Goal: Task Accomplishment & Management: Manage account settings

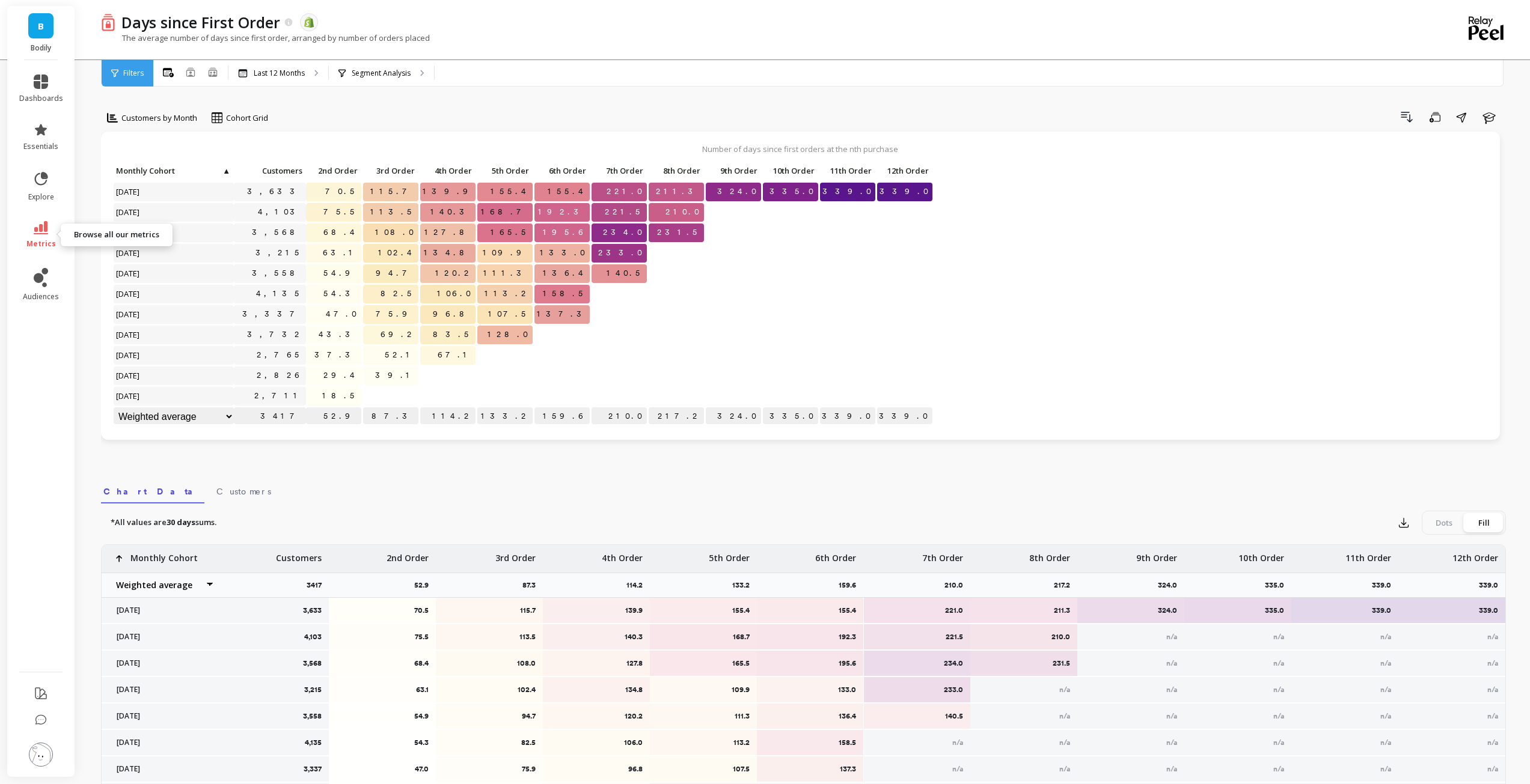
click at [55, 224] on link "metrics" at bounding box center [41, 235] width 44 height 28
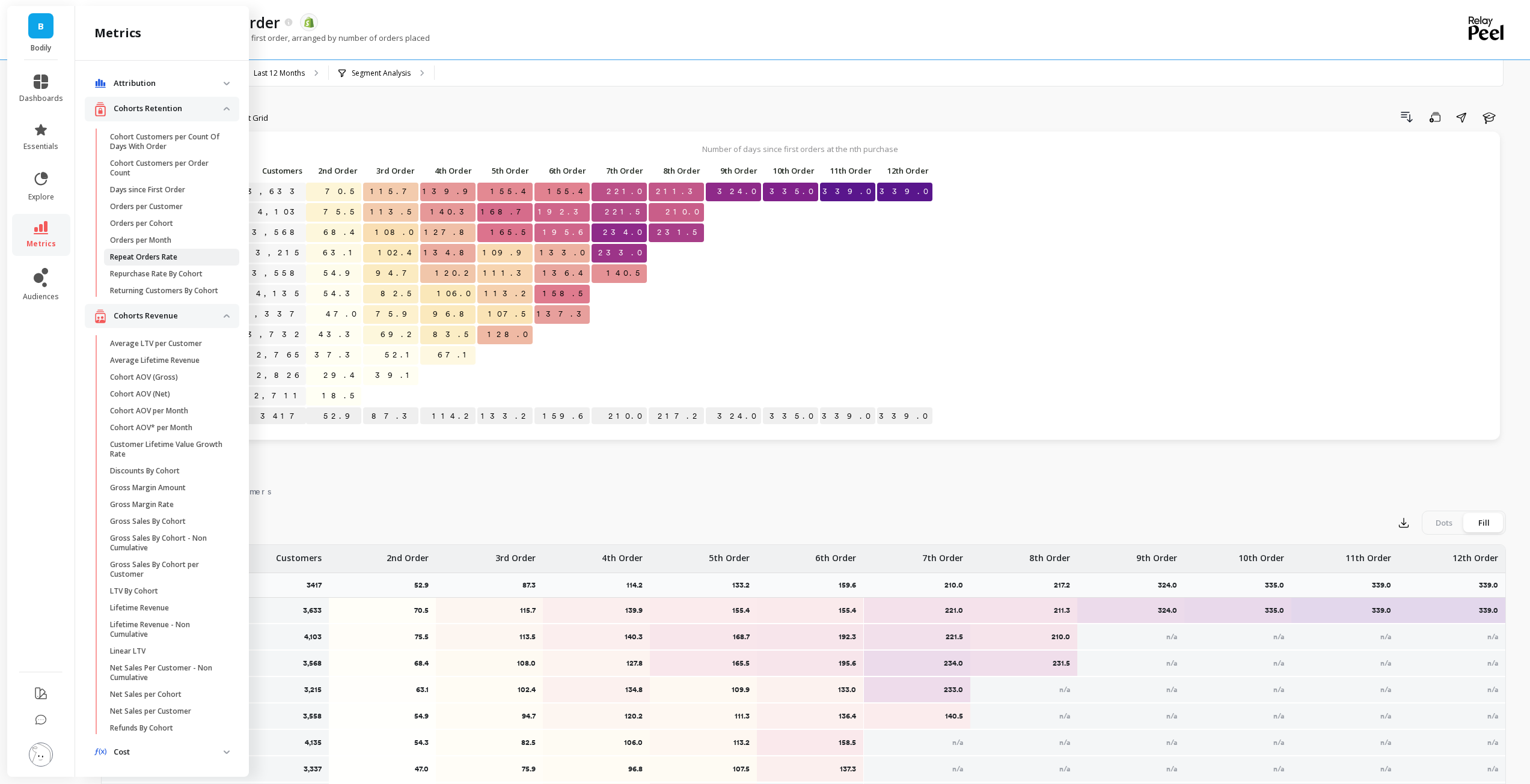
click at [157, 254] on p "Repeat Orders Rate" at bounding box center [143, 257] width 67 height 10
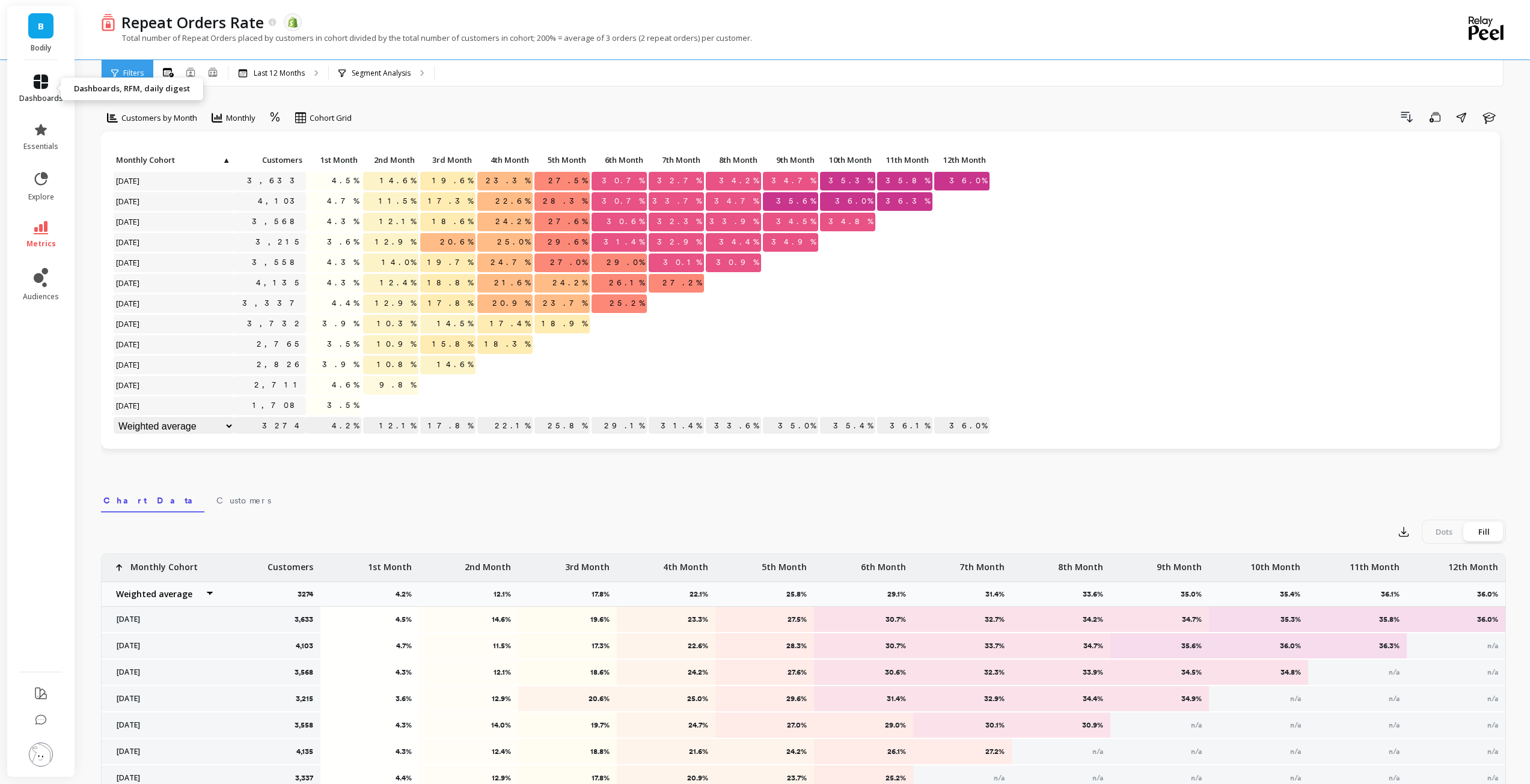
click at [45, 101] on span "dashboards" at bounding box center [41, 99] width 44 height 10
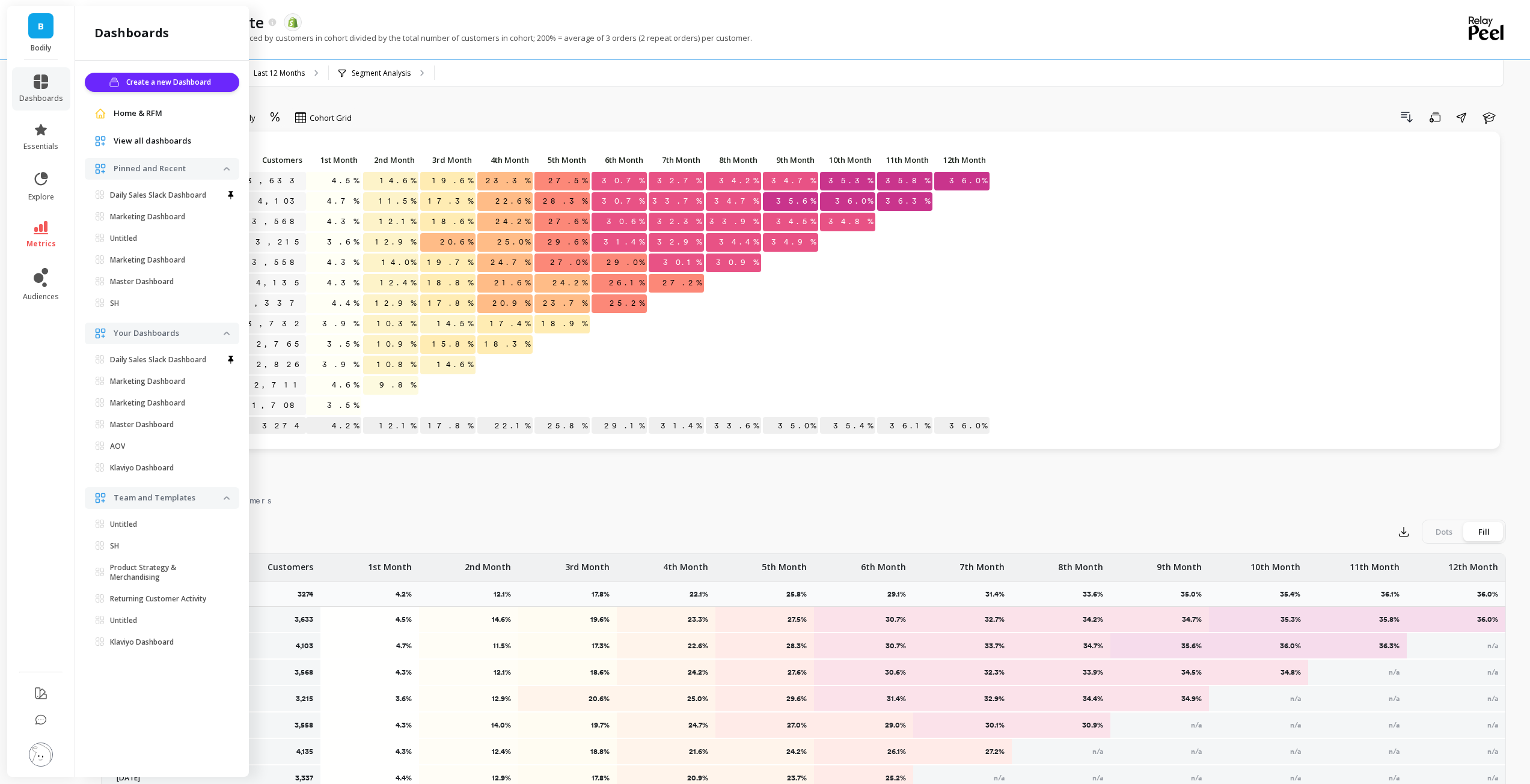
click at [150, 136] on span "View all dashboards" at bounding box center [153, 141] width 78 height 12
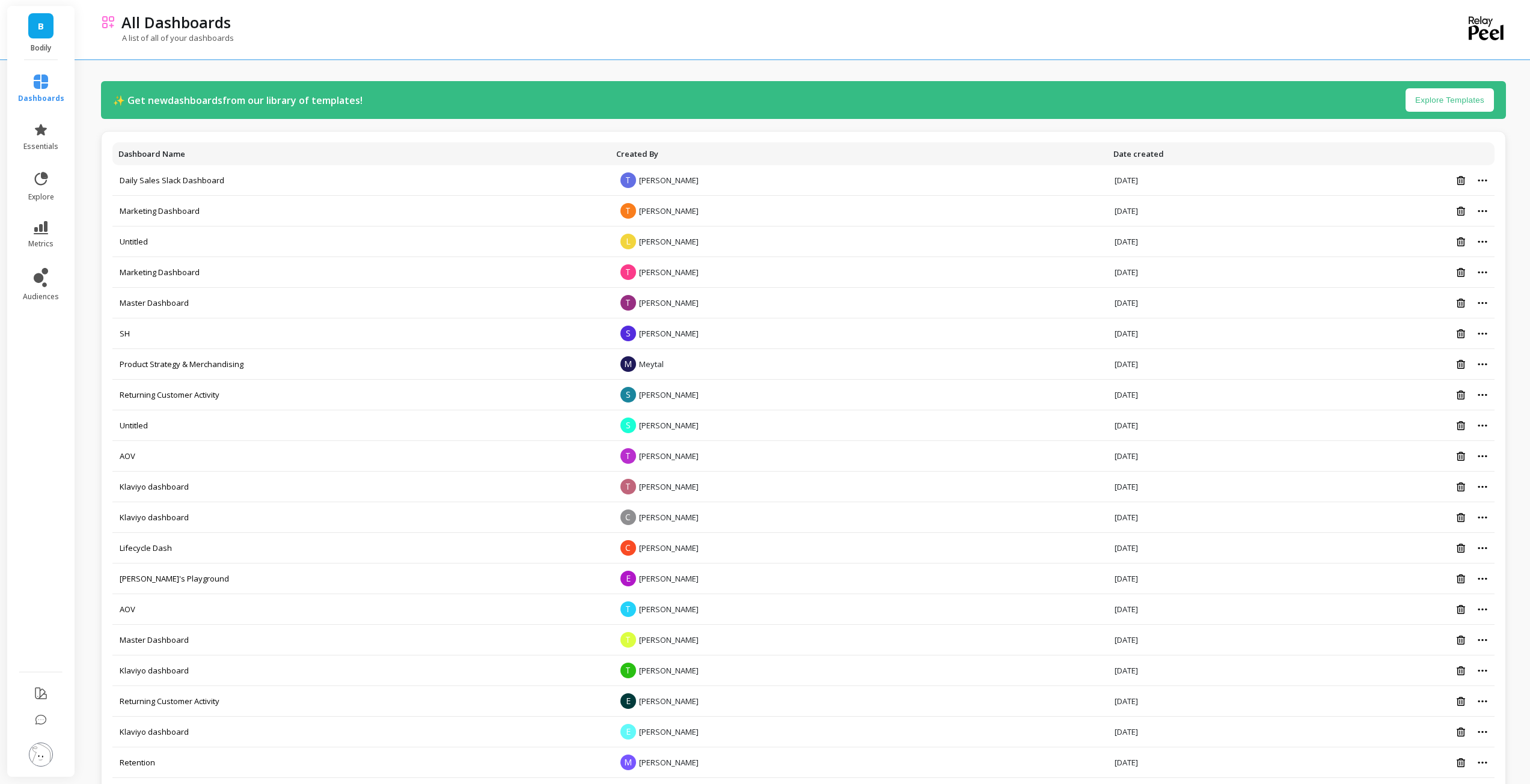
click at [42, 747] on img at bounding box center [41, 755] width 24 height 24
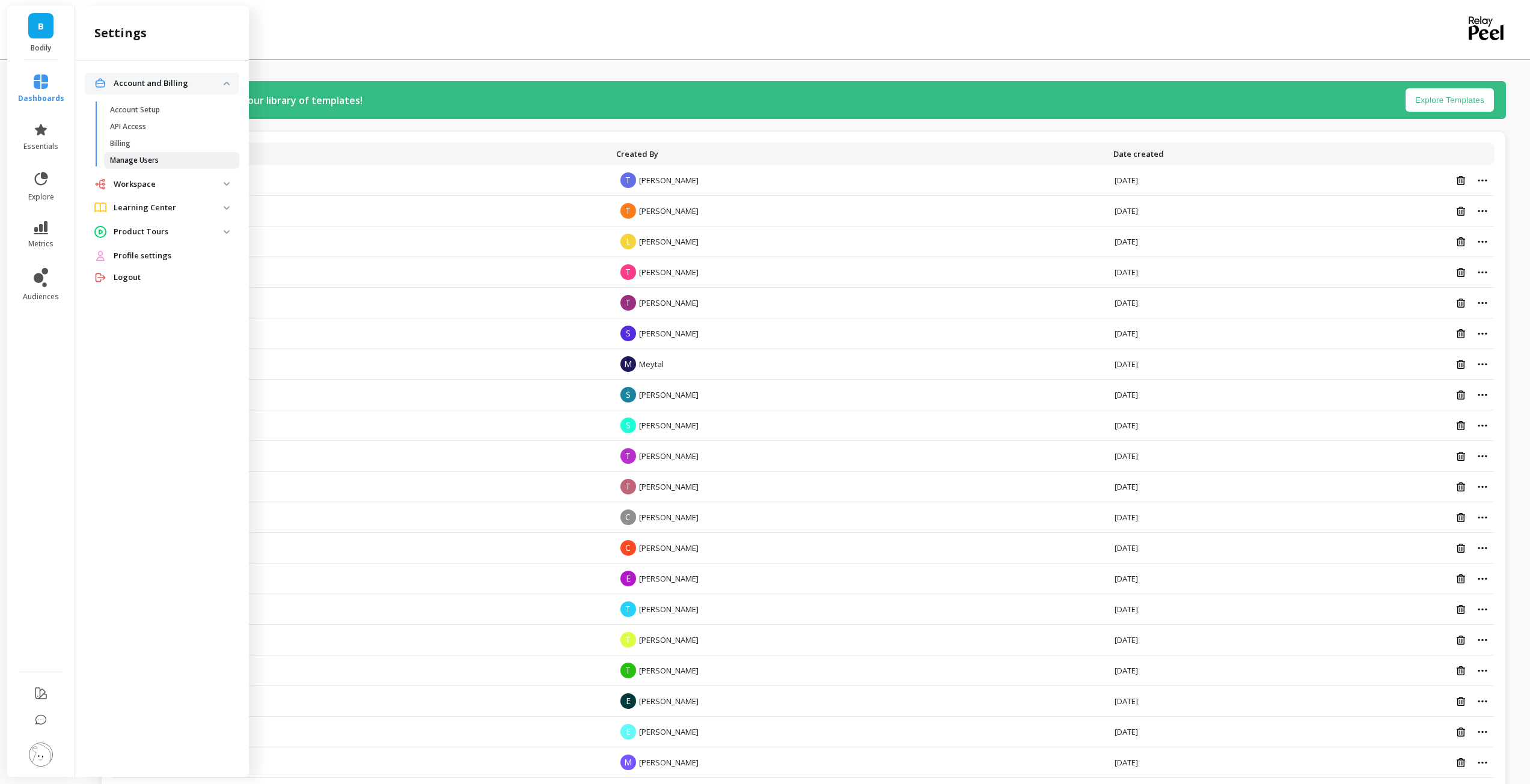
click at [129, 162] on p "Manage Users" at bounding box center [134, 161] width 49 height 10
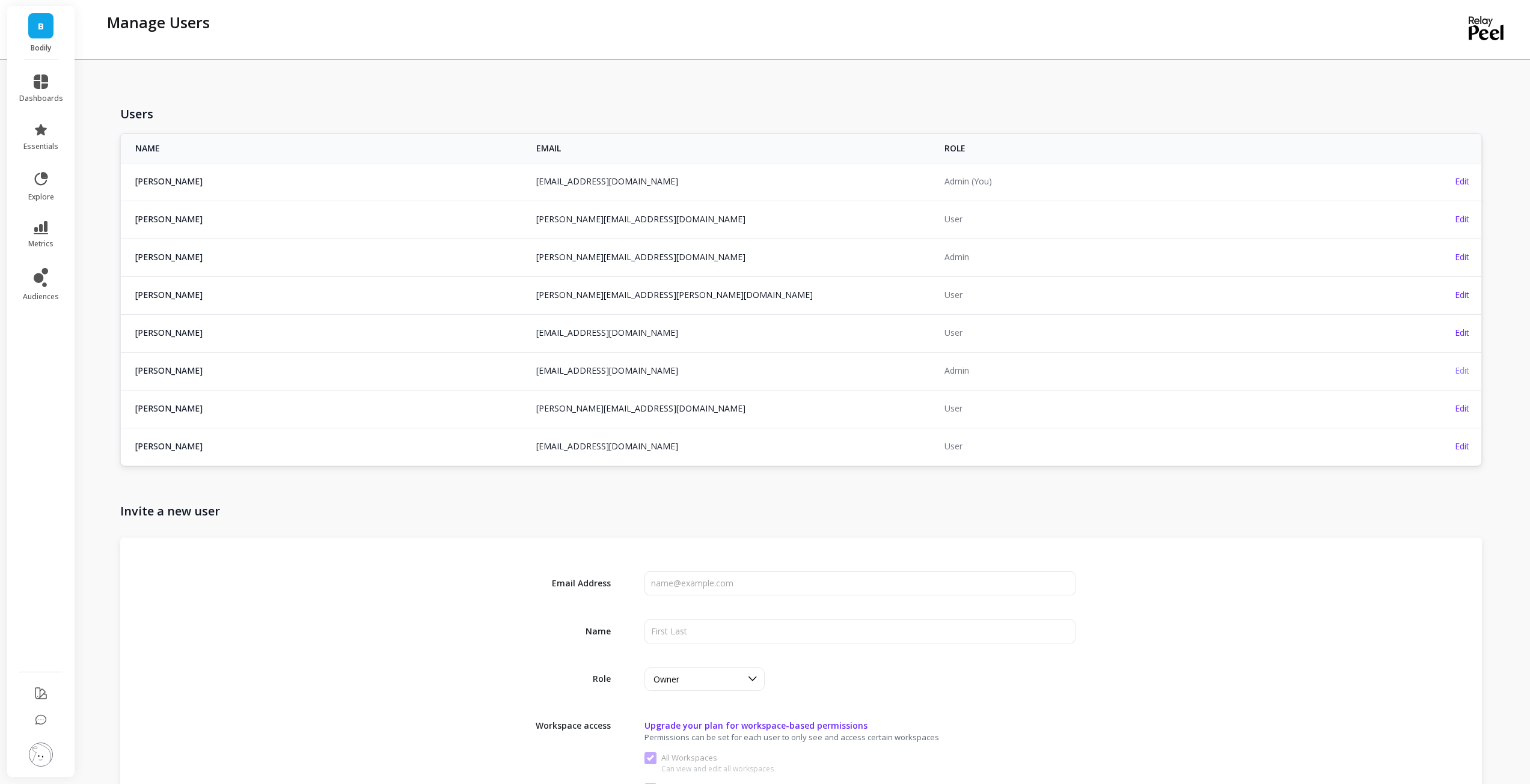
click at [1467, 366] on span "Edit" at bounding box center [1463, 370] width 15 height 11
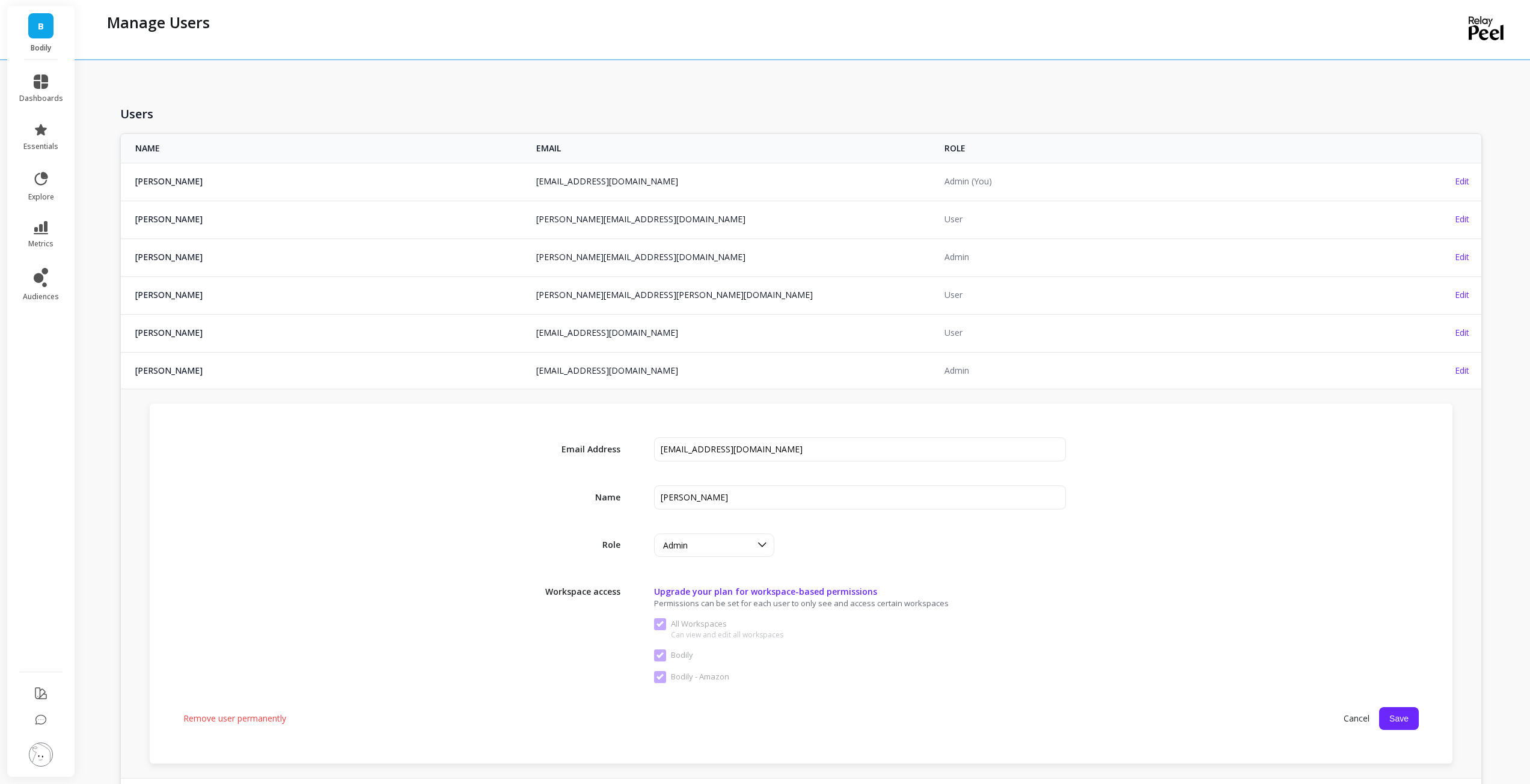
click at [258, 718] on span "Remove user permanently" at bounding box center [235, 718] width 103 height 12
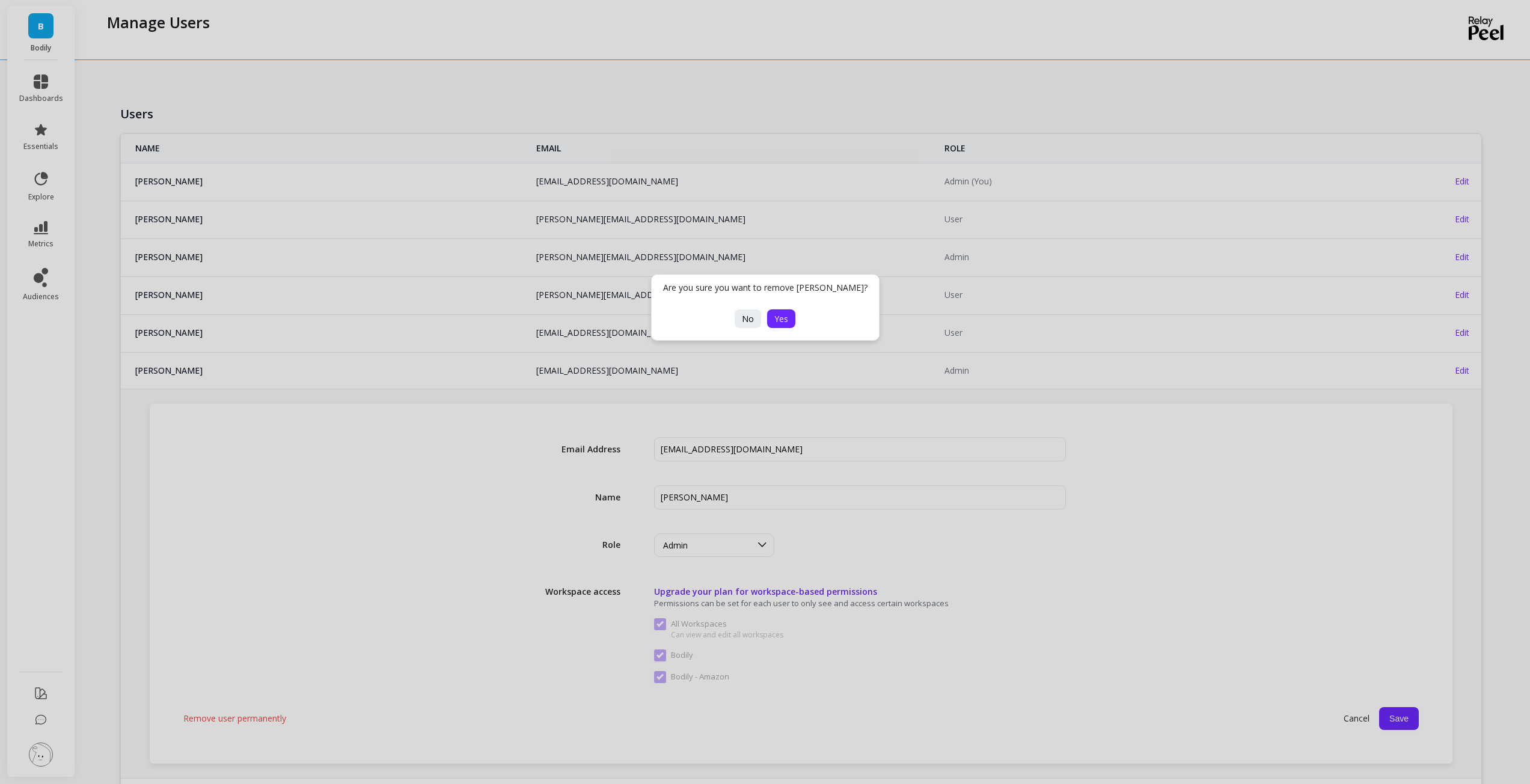
click at [771, 320] on button "Yes" at bounding box center [781, 318] width 28 height 19
